Goal: Task Accomplishment & Management: Use online tool/utility

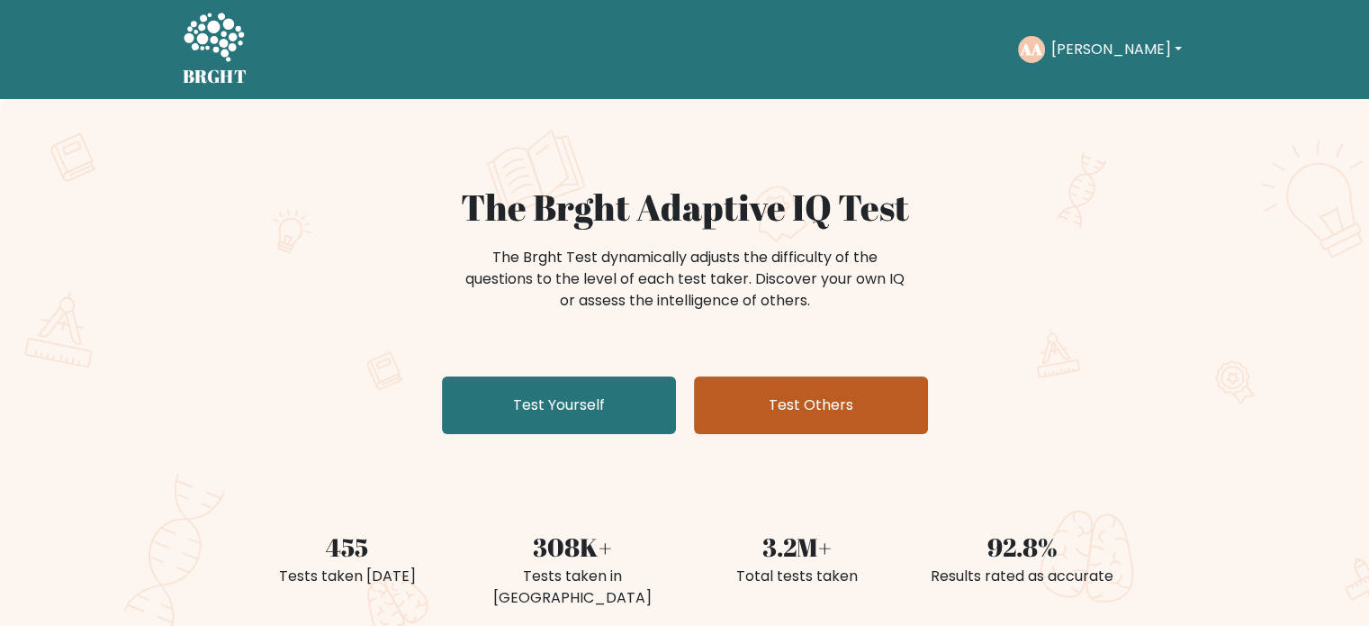
click at [778, 413] on link "Test Others" at bounding box center [811, 405] width 234 height 58
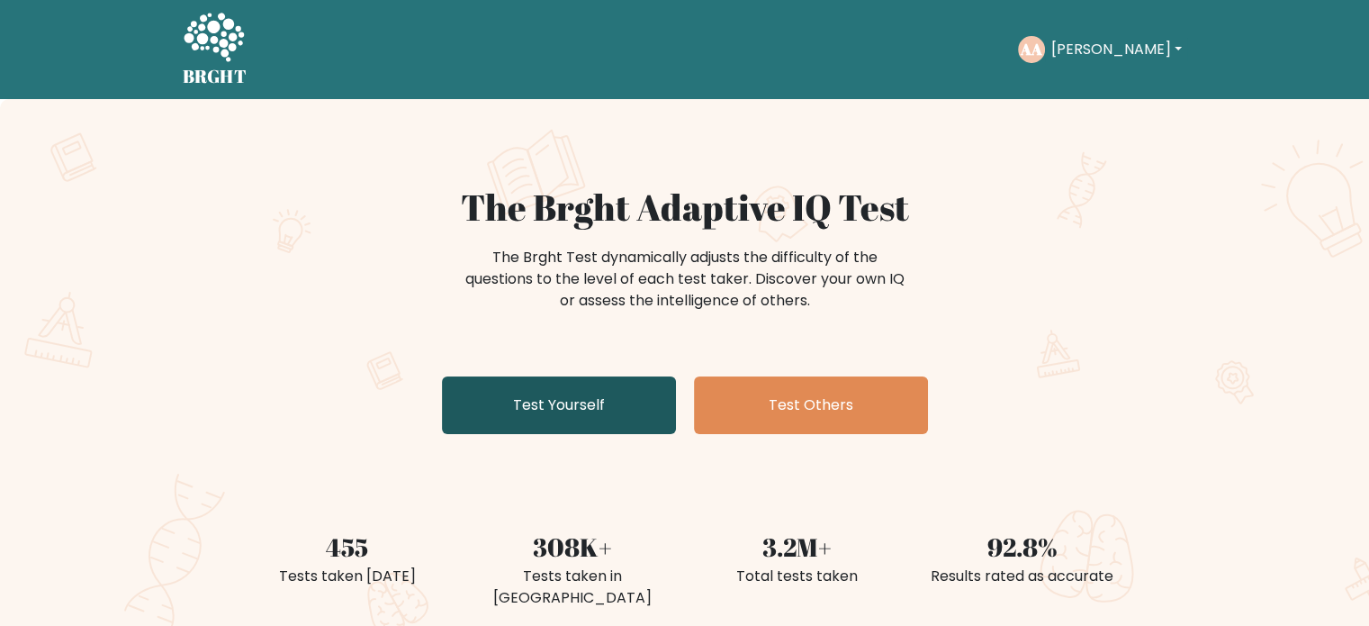
click at [573, 413] on link "Test Yourself" at bounding box center [559, 405] width 234 height 58
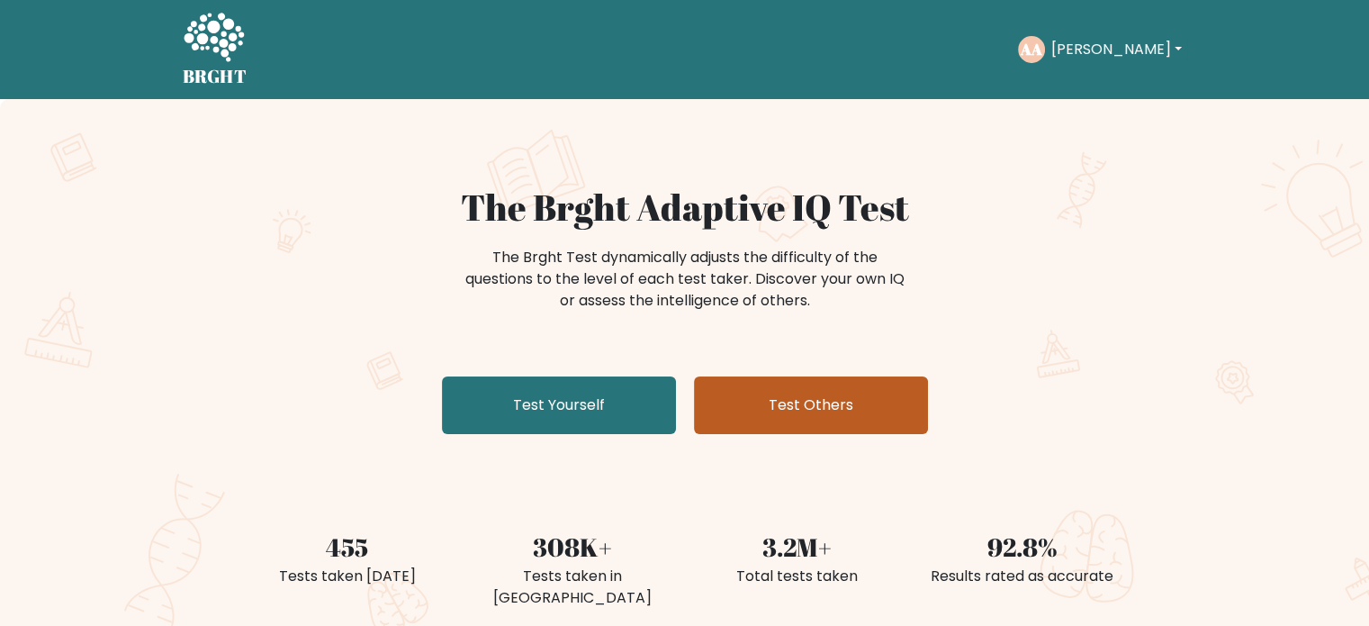
click at [821, 418] on link "Test Others" at bounding box center [811, 405] width 234 height 58
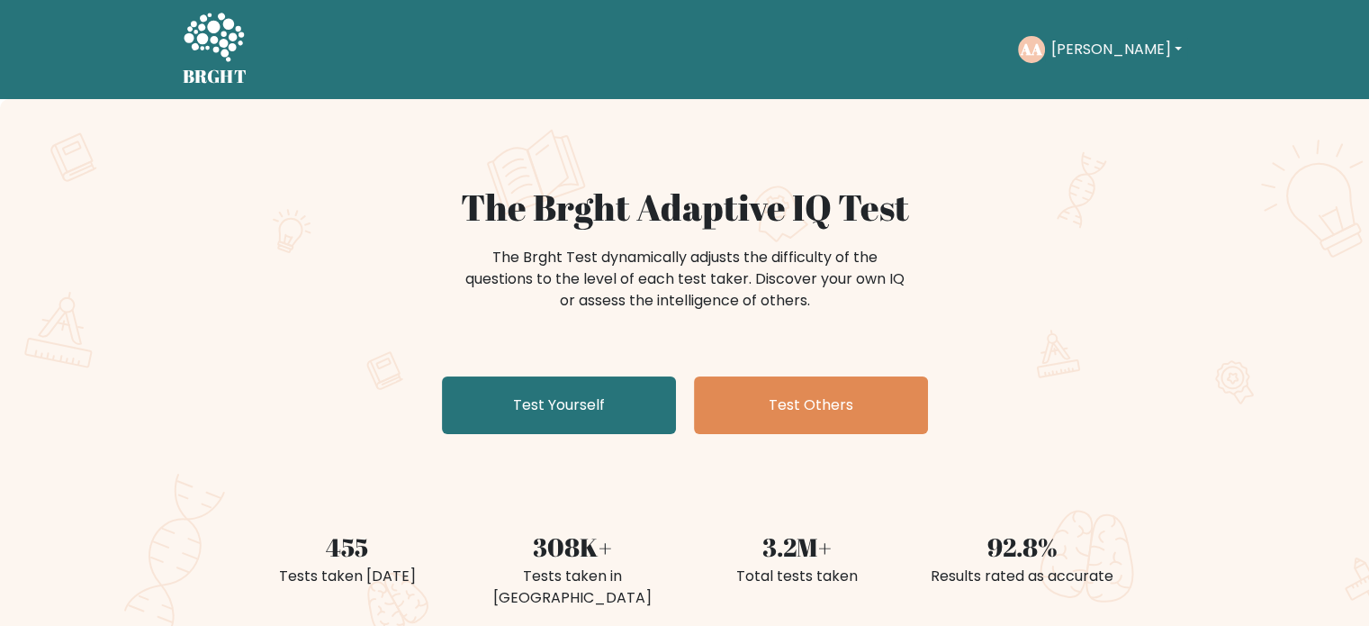
drag, startPoint x: 794, startPoint y: 295, endPoint x: 432, endPoint y: 202, distance: 373.8
click at [432, 202] on div "The Brght Adaptive IQ Test The Brght Test dynamically adjusts the difficulty of…" at bounding box center [685, 313] width 900 height 256
click at [432, 203] on h1 "The Brght Adaptive IQ Test" at bounding box center [685, 206] width 879 height 43
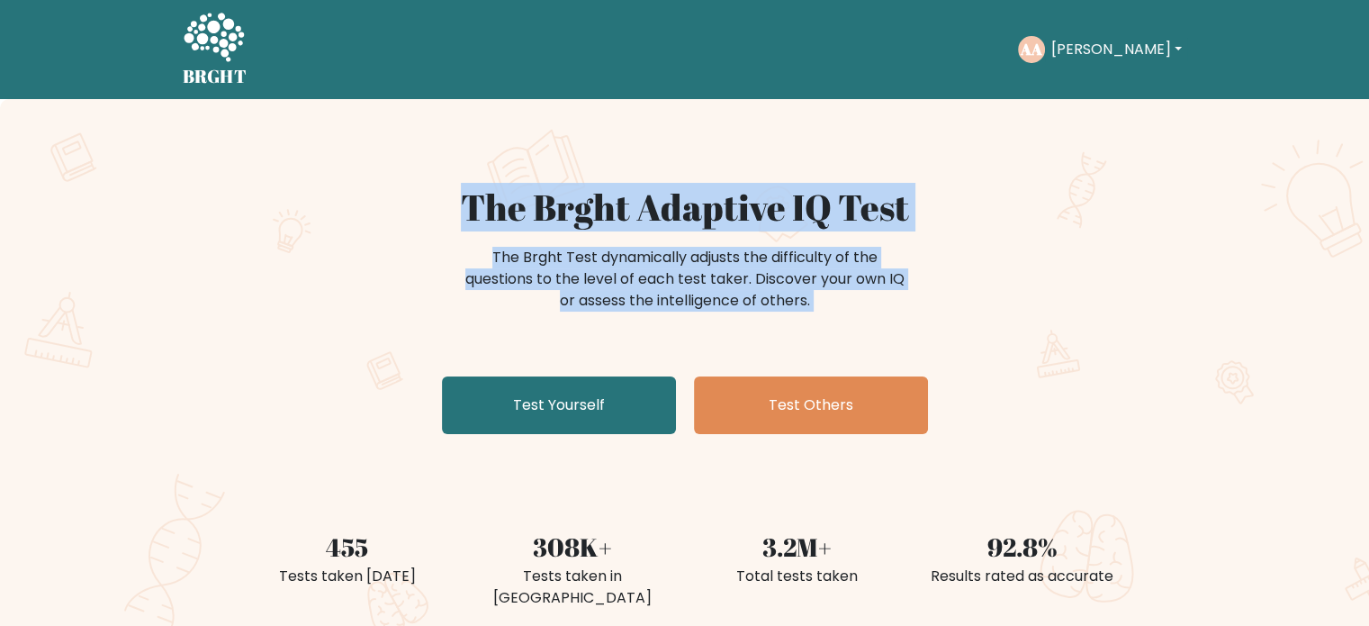
drag, startPoint x: 432, startPoint y: 203, endPoint x: 871, endPoint y: 306, distance: 450.5
click at [871, 306] on div "The Brght Adaptive IQ Test The Brght Test dynamically adjusts the difficulty of…" at bounding box center [685, 313] width 900 height 256
click at [816, 302] on div "The Brght Test dynamically adjusts the difficulty of the questions to the level…" at bounding box center [685, 279] width 450 height 65
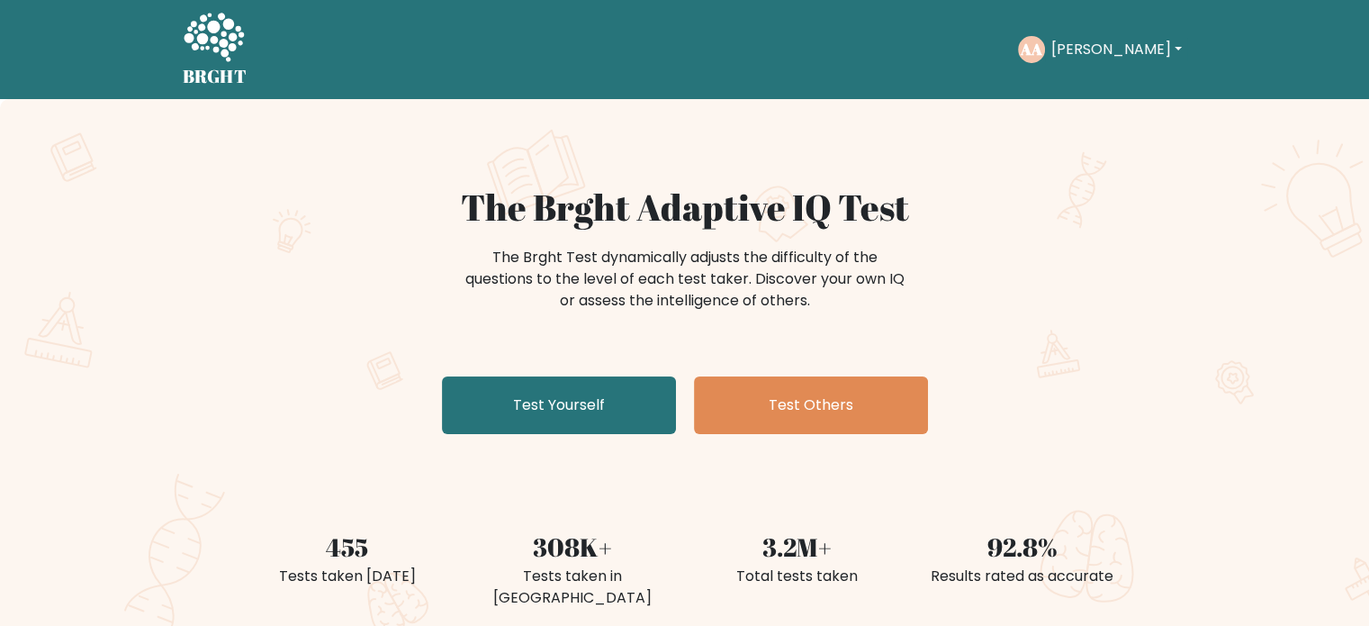
drag, startPoint x: 791, startPoint y: 304, endPoint x: 357, endPoint y: 193, distance: 448.9
click at [347, 178] on div "The Brght Adaptive IQ Test The Brght Test dynamically adjusts the difficulty of…" at bounding box center [684, 377] width 1369 height 556
click at [540, 266] on div "The Brght Test dynamically adjusts the difficulty of the questions to the level…" at bounding box center [685, 279] width 450 height 65
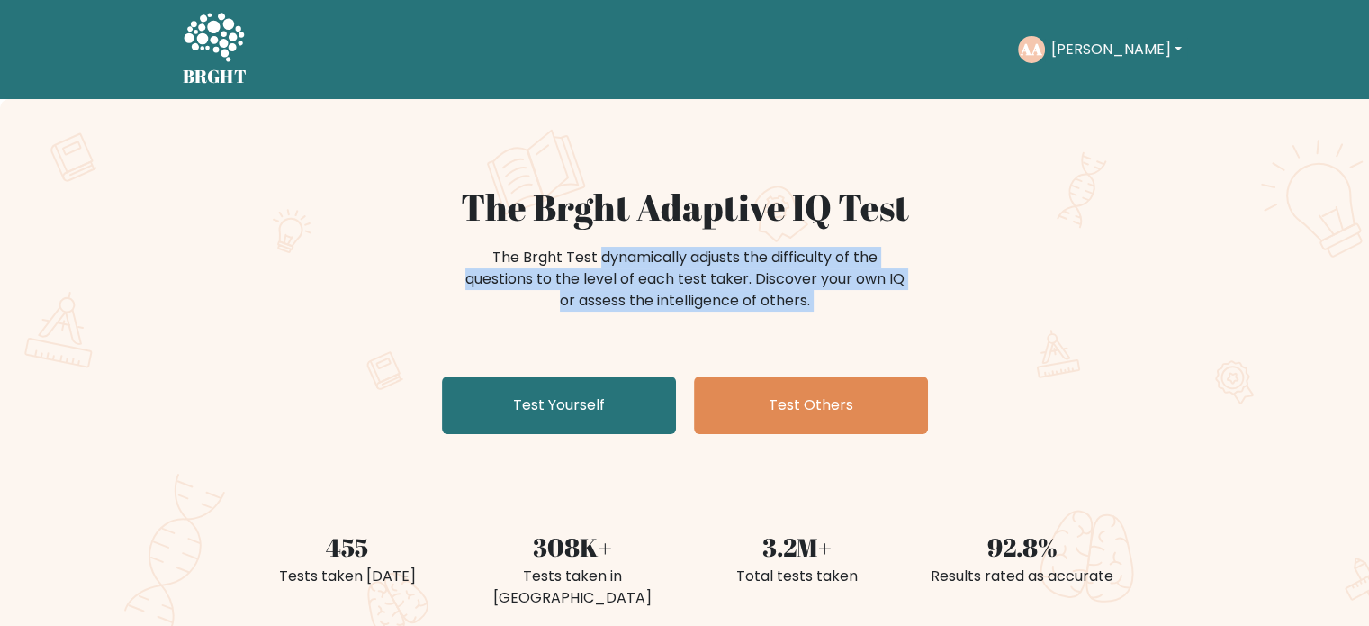
drag, startPoint x: 540, startPoint y: 266, endPoint x: 889, endPoint y: 311, distance: 352.2
click at [887, 311] on div "The Brght Test dynamically adjusts the difficulty of the questions to the level…" at bounding box center [685, 279] width 450 height 65
click at [889, 311] on div "The Brght Test dynamically adjusts the difficulty of the questions to the level…" at bounding box center [685, 279] width 450 height 65
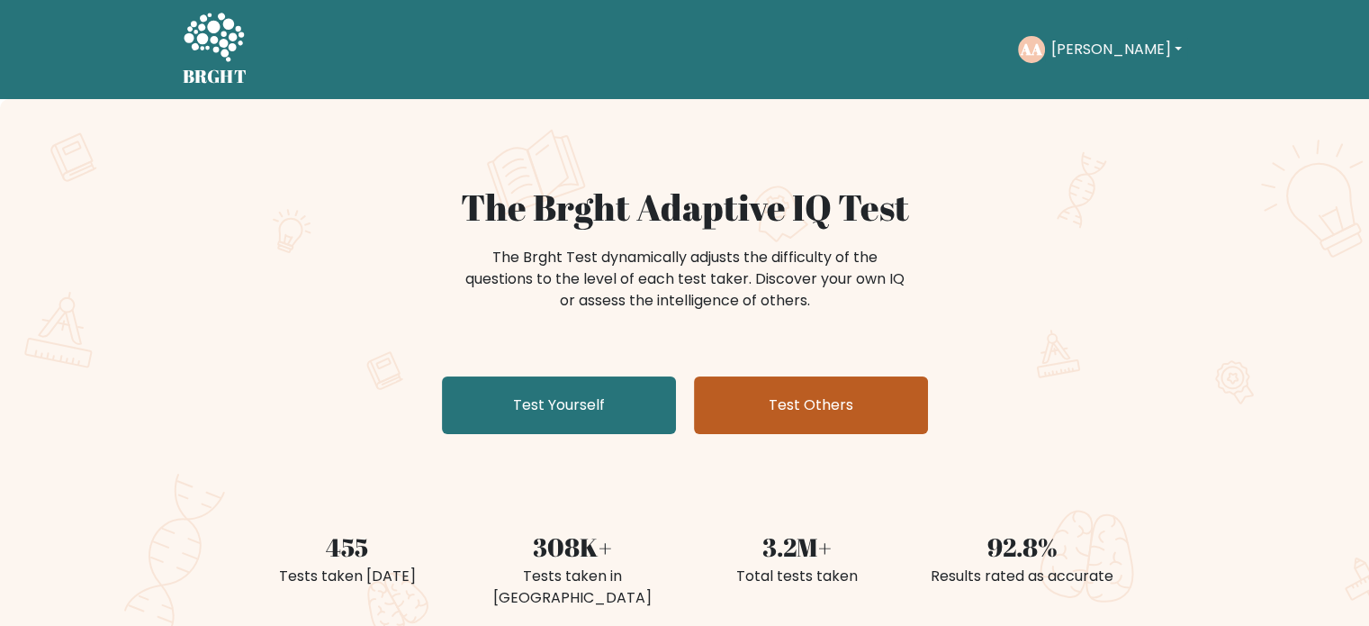
click at [875, 410] on link "Test Others" at bounding box center [811, 405] width 234 height 58
click at [827, 407] on link "Test Others" at bounding box center [811, 405] width 234 height 58
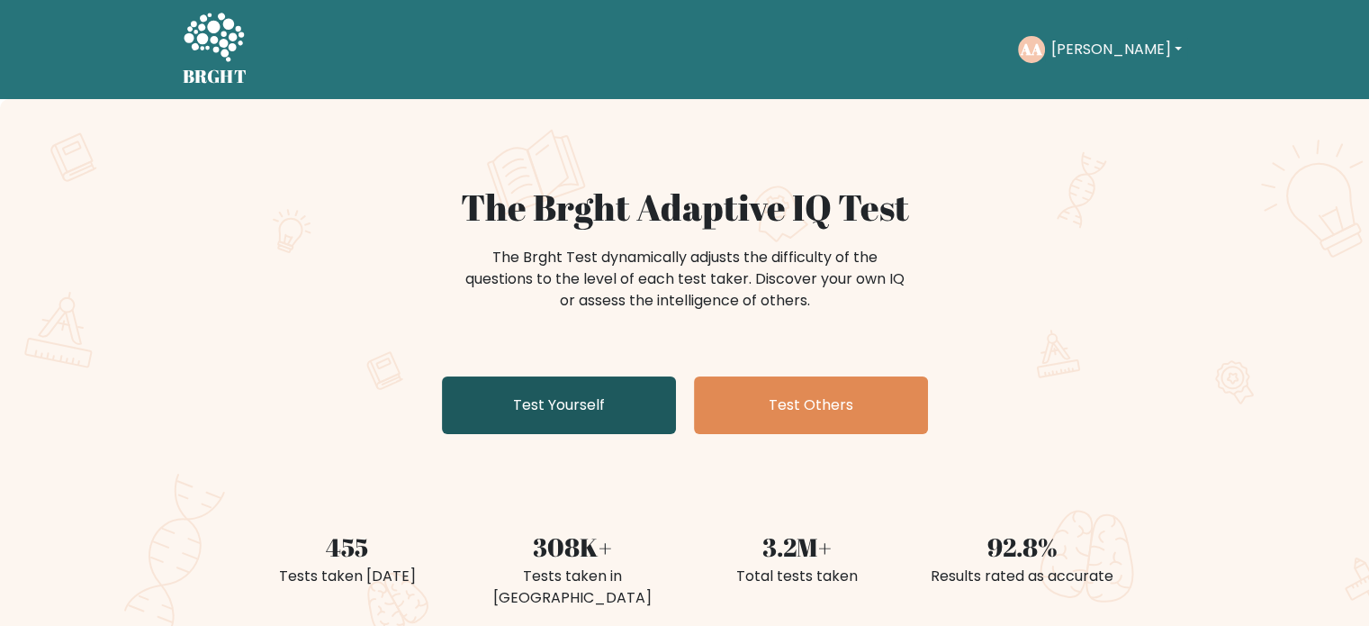
click at [537, 406] on link "Test Yourself" at bounding box center [559, 405] width 234 height 58
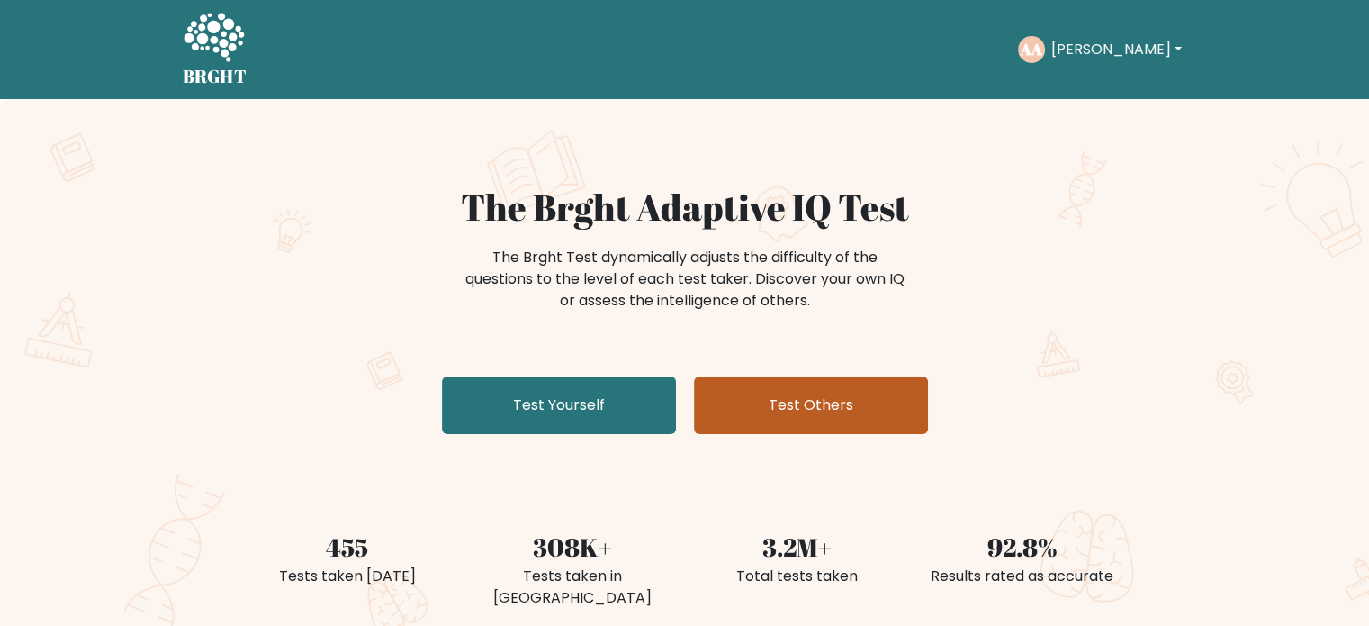
click at [799, 416] on link "Test Others" at bounding box center [811, 405] width 234 height 58
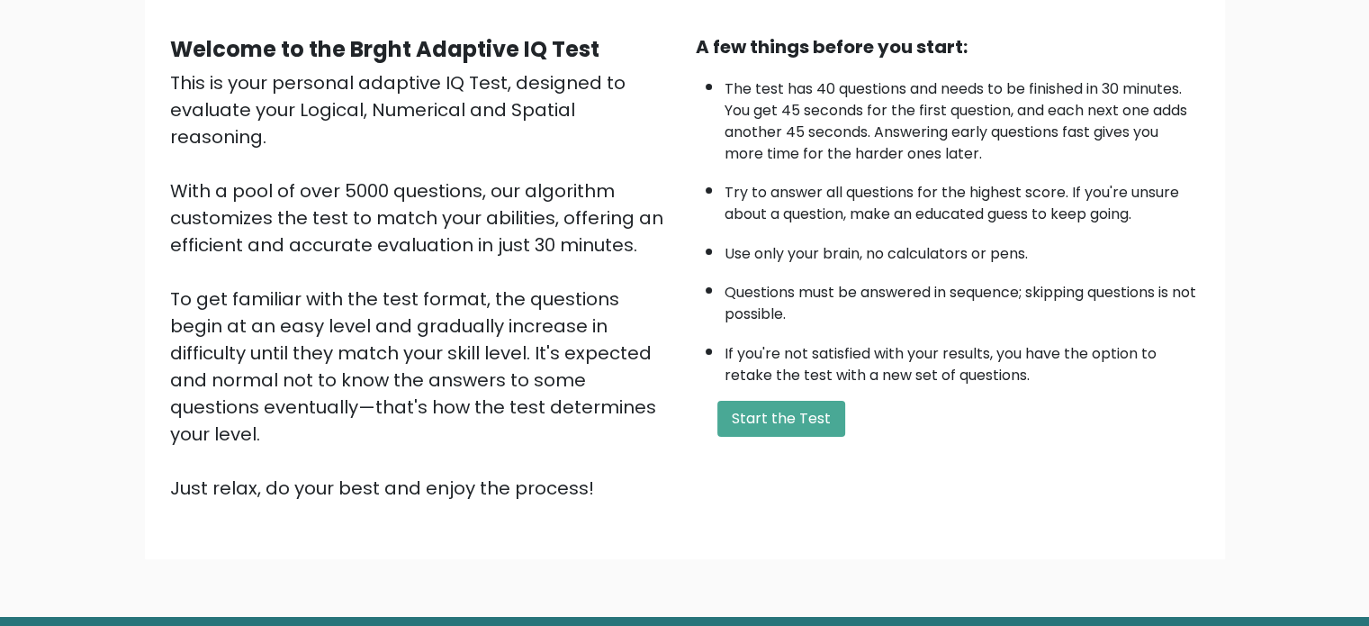
scroll to position [198, 0]
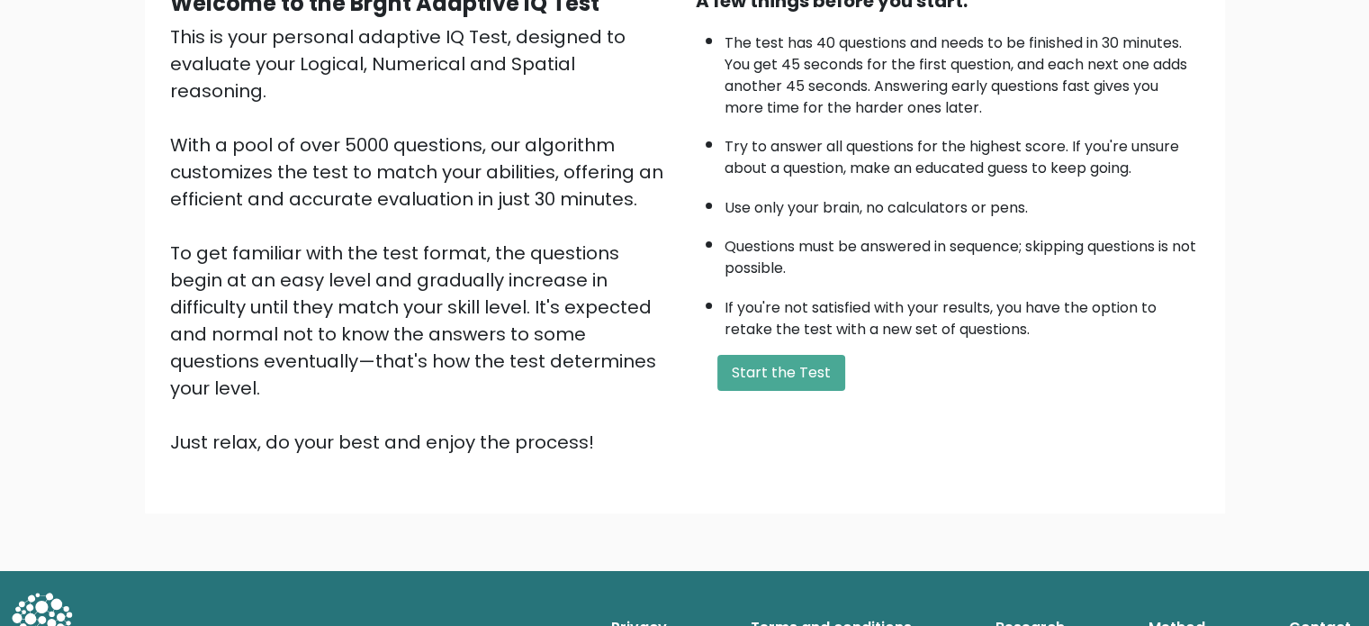
drag, startPoint x: 609, startPoint y: 380, endPoint x: 239, endPoint y: 22, distance: 514.4
click at [271, 62] on div "This is your personal adaptive IQ Test, designed to evaluate your Logical, Nume…" at bounding box center [422, 239] width 504 height 432
click at [187, 10] on b "Welcome to the Brght Adaptive IQ Test" at bounding box center [384, 3] width 429 height 30
drag, startPoint x: 173, startPoint y: 6, endPoint x: 588, endPoint y: 380, distance: 558.4
click at [588, 380] on div "Welcome to the Brght Adaptive IQ Test This is your personal adaptive IQ Test, d…" at bounding box center [422, 221] width 526 height 468
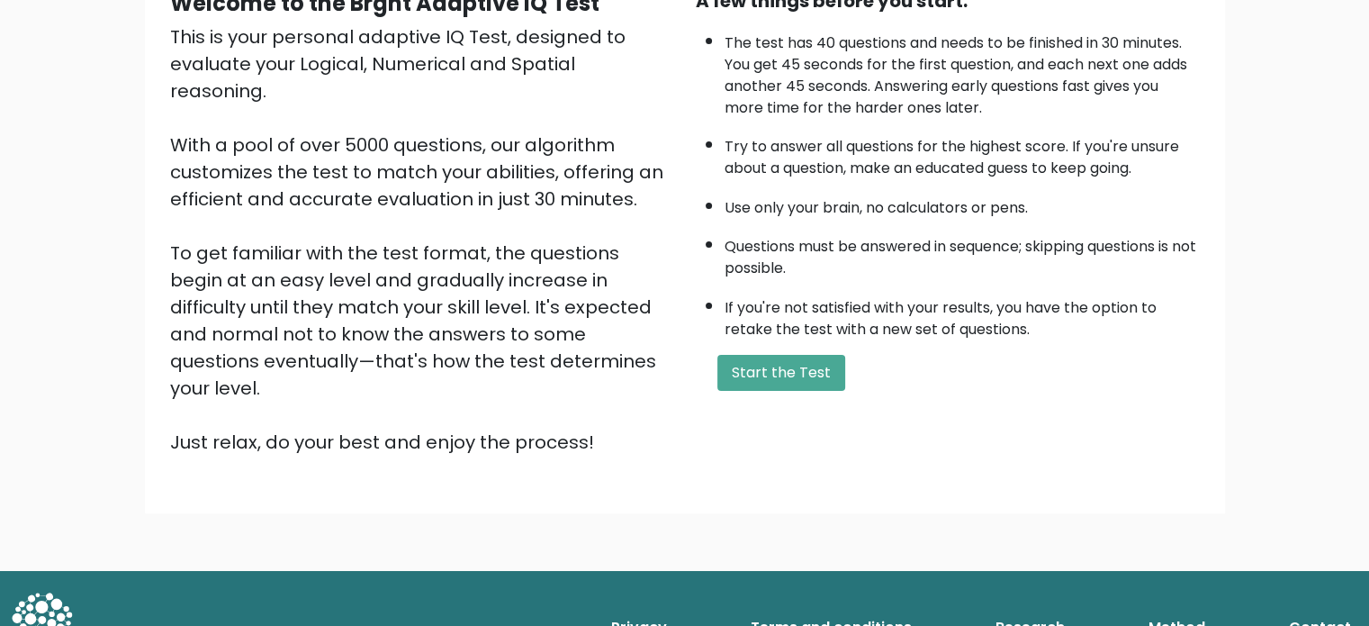
click at [588, 380] on div "This is your personal adaptive IQ Test, designed to evaluate your Logical, Nume…" at bounding box center [422, 239] width 504 height 432
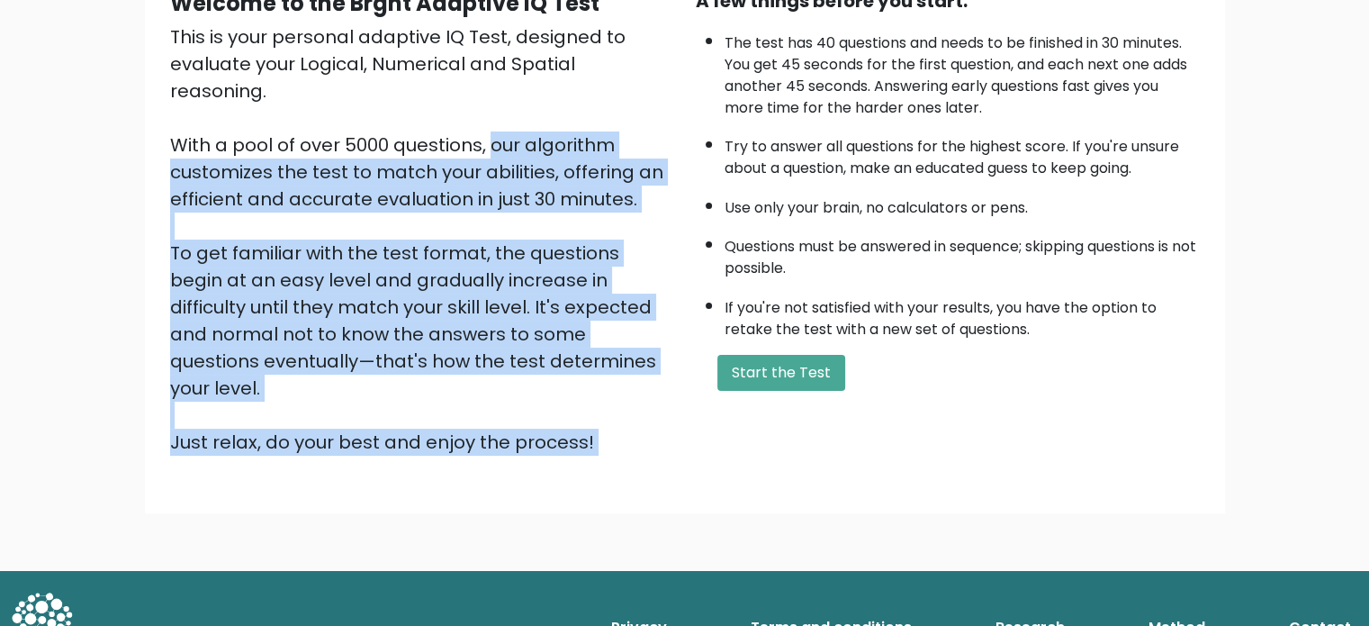
drag, startPoint x: 588, startPoint y: 380, endPoint x: 319, endPoint y: 108, distance: 382.6
click at [319, 108] on div "This is your personal adaptive IQ Test, designed to evaluate your Logical, Nume…" at bounding box center [422, 239] width 504 height 432
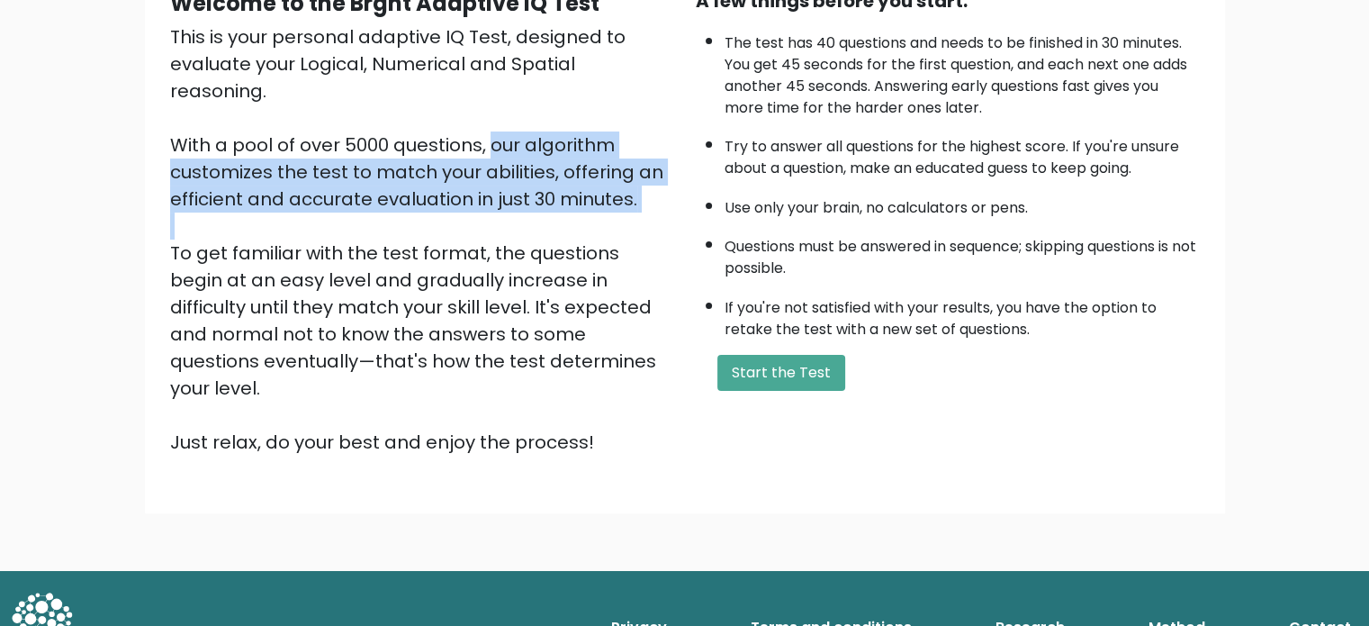
drag, startPoint x: 319, startPoint y: 108, endPoint x: 429, endPoint y: 215, distance: 153.4
click at [429, 215] on div "This is your personal adaptive IQ Test, designed to evaluate your Logical, Nume…" at bounding box center [422, 239] width 504 height 432
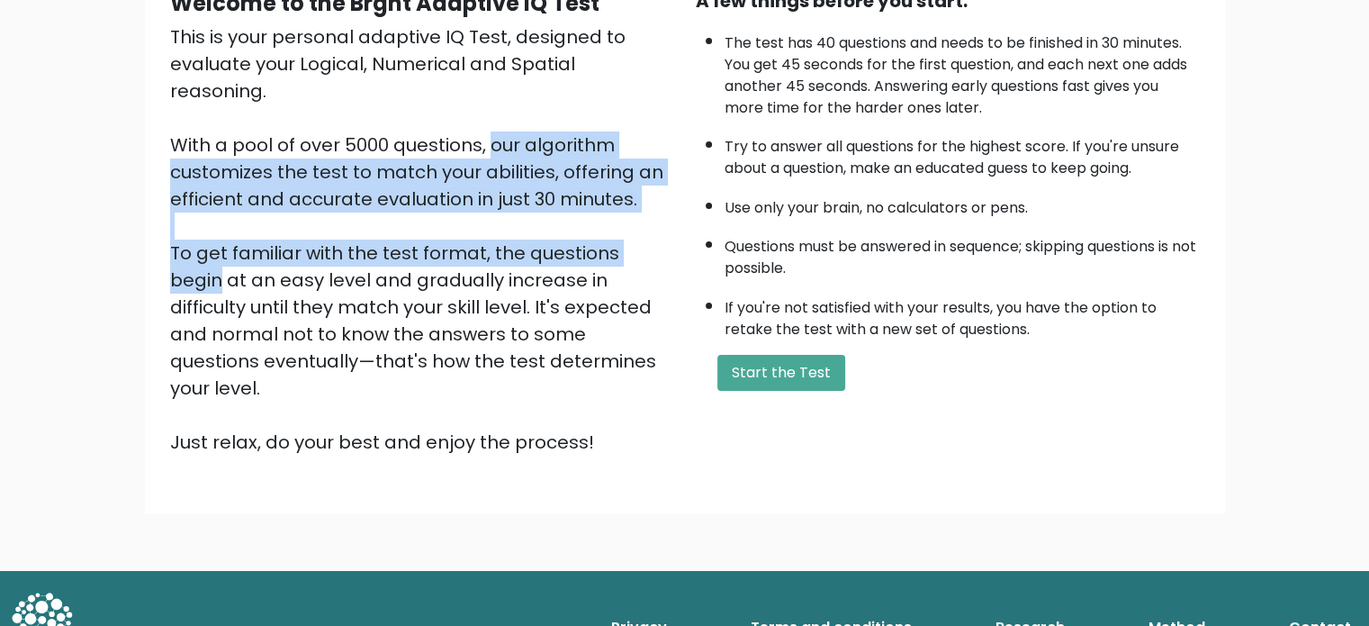
click at [432, 214] on div "This is your personal adaptive IQ Test, designed to evaluate your Logical, Nume…" at bounding box center [422, 239] width 504 height 432
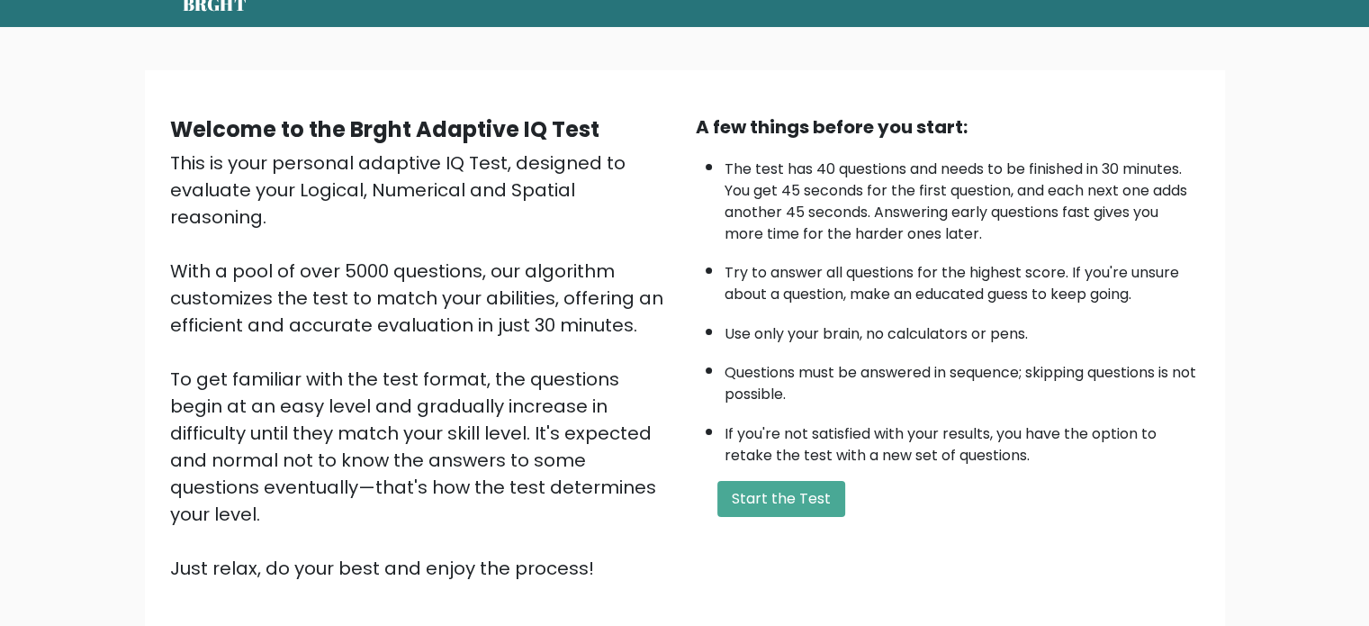
scroll to position [0, 0]
